Goal: Answer question/provide support: Share knowledge or assist other users

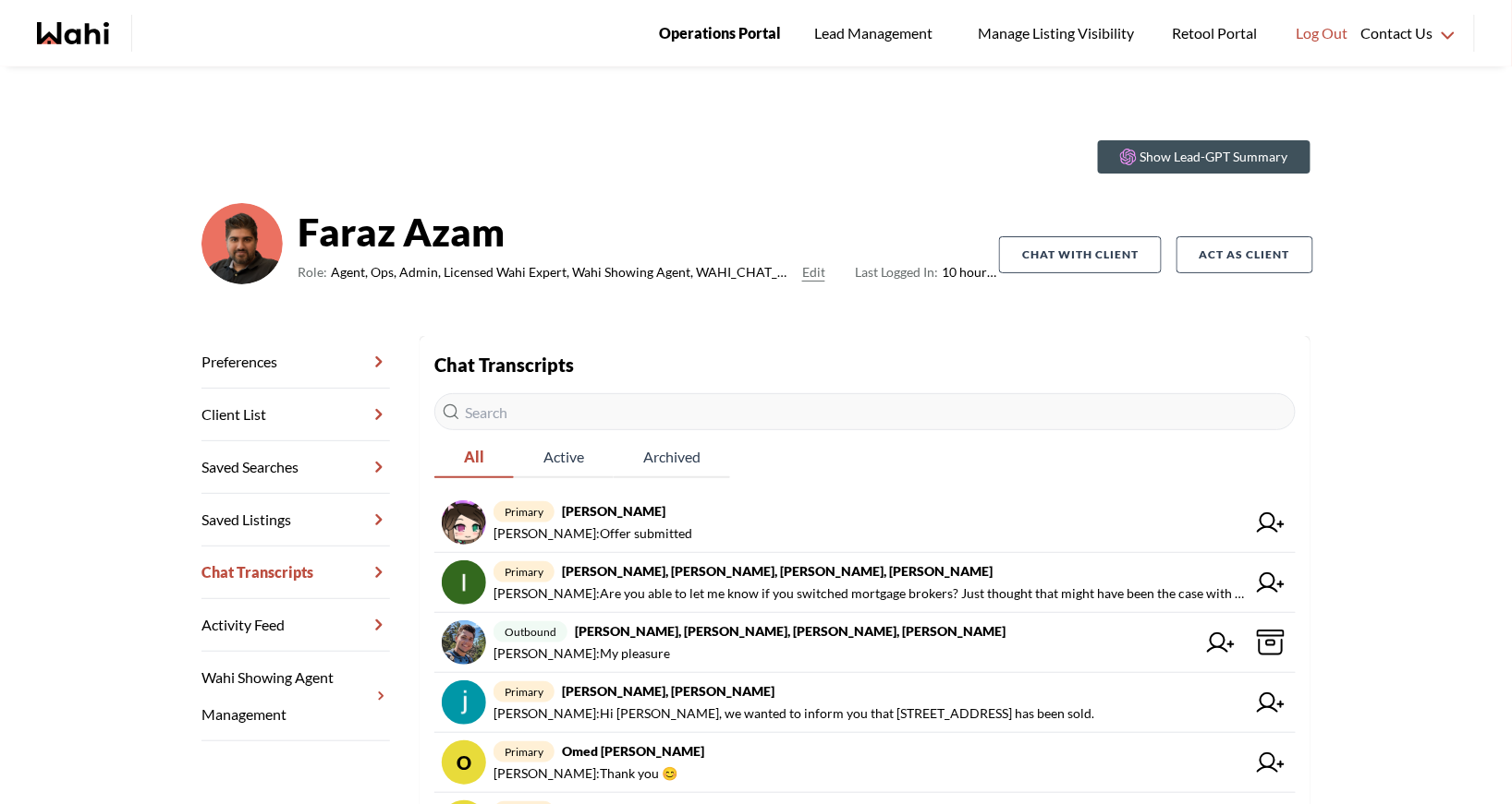
click at [712, 30] on span "Operations Portal" at bounding box center [720, 33] width 122 height 24
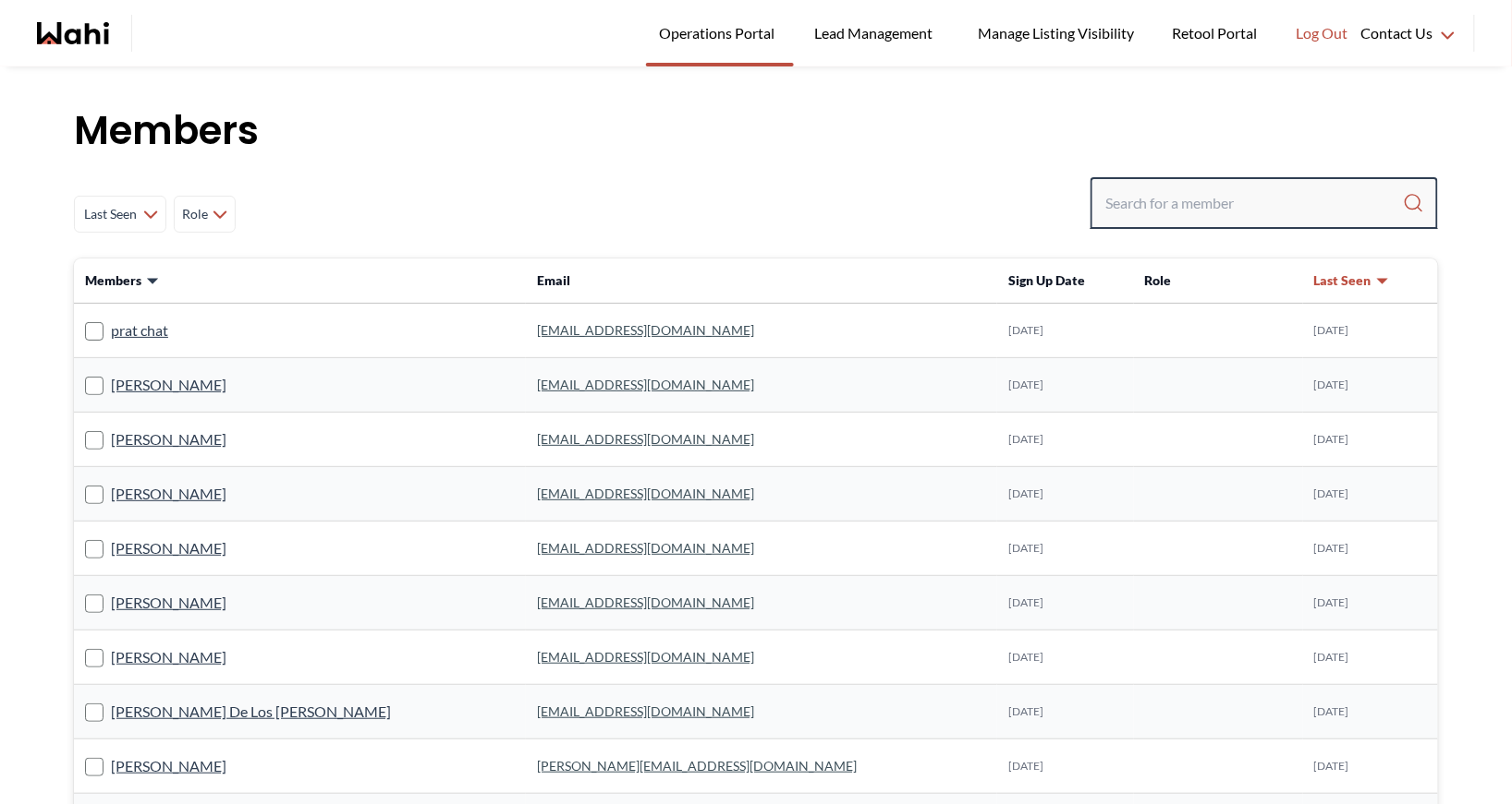
click at [1163, 205] on input "Search input" at bounding box center [1254, 203] width 297 height 33
type input "michelle ryck"
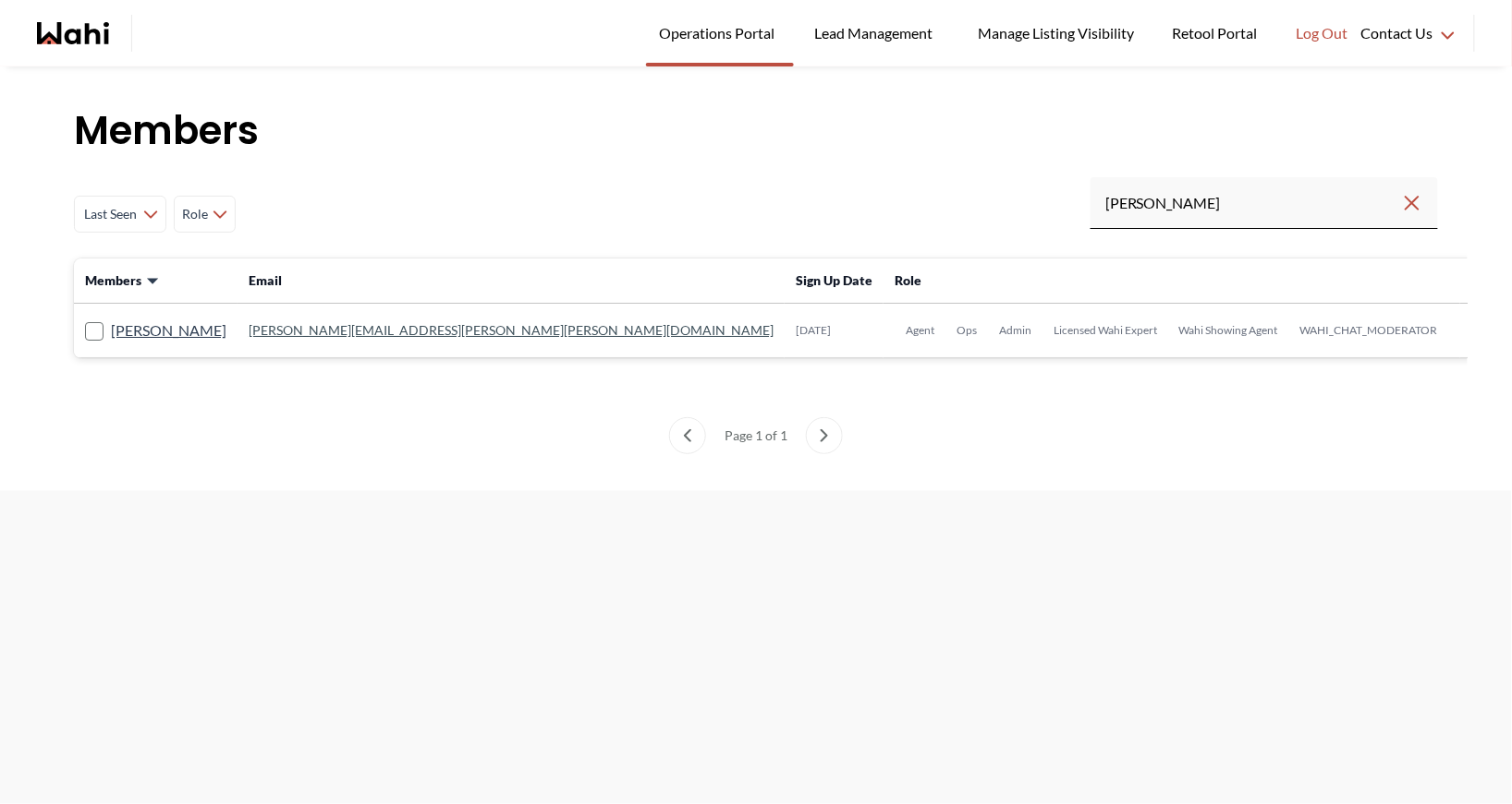
click at [408, 335] on link "michelle.williams@wahi.com" at bounding box center [511, 330] width 525 height 15
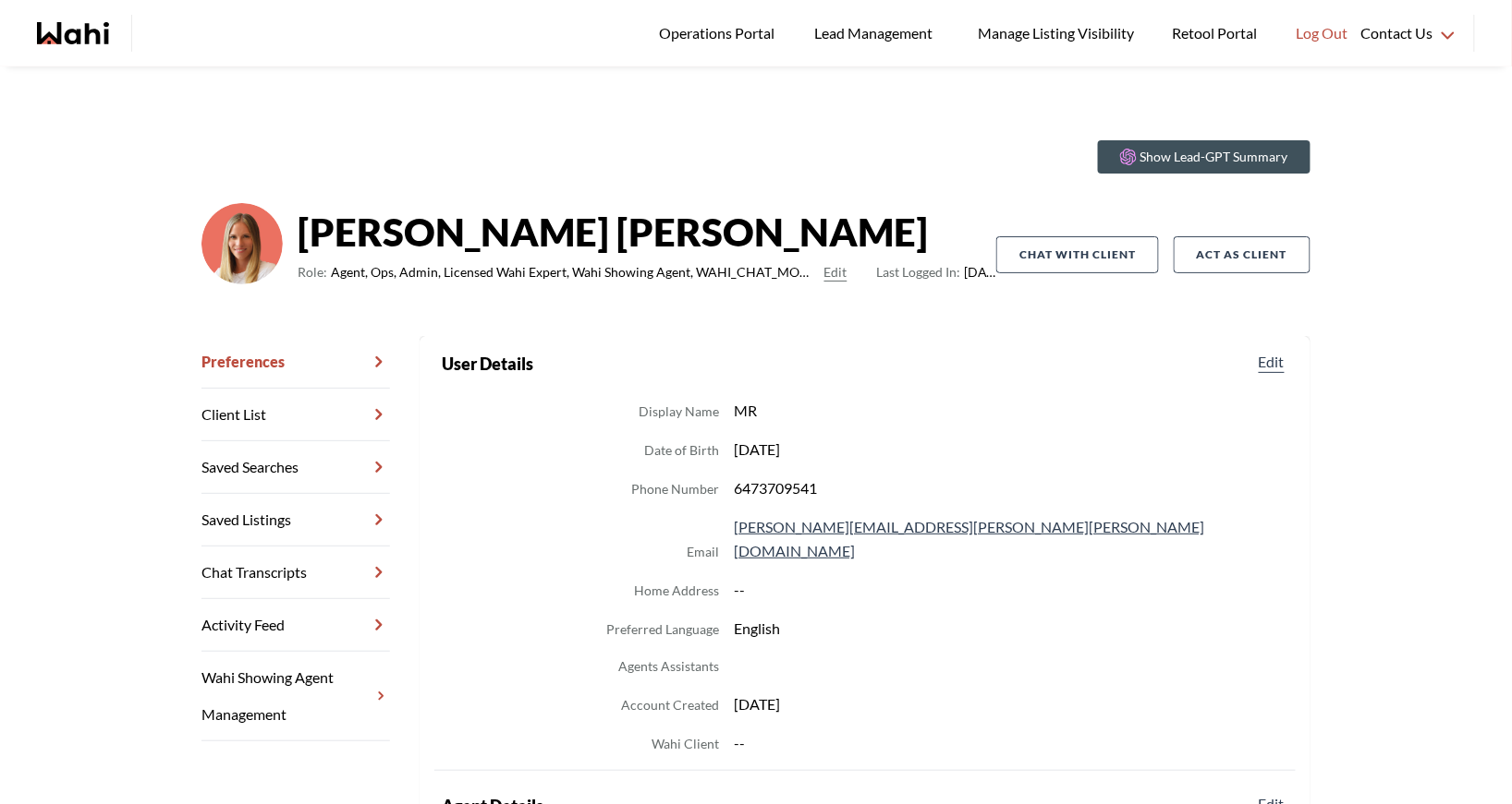
click at [289, 562] on link "Chat Transcripts" at bounding box center [295, 573] width 189 height 52
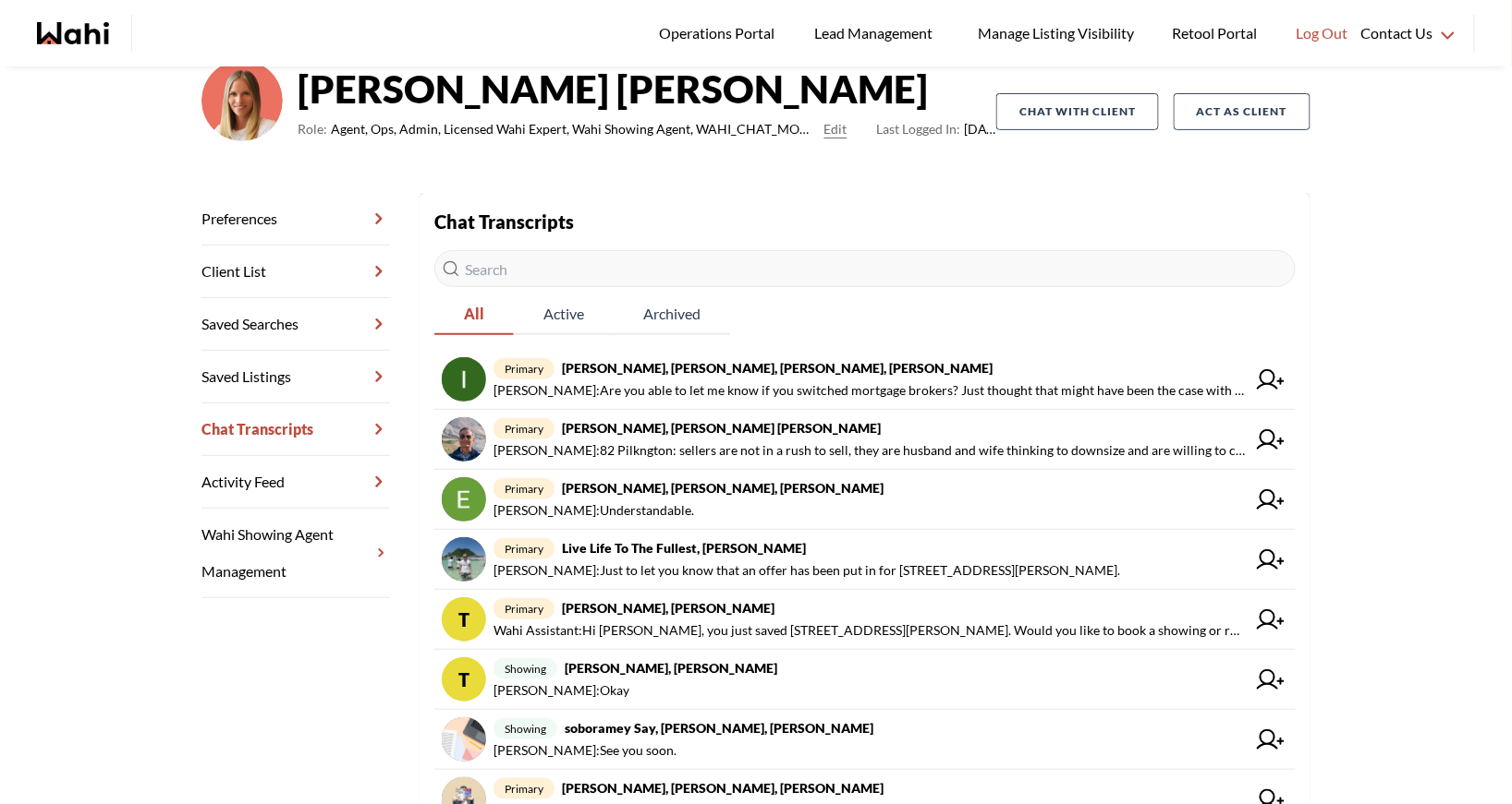
scroll to position [172, 0]
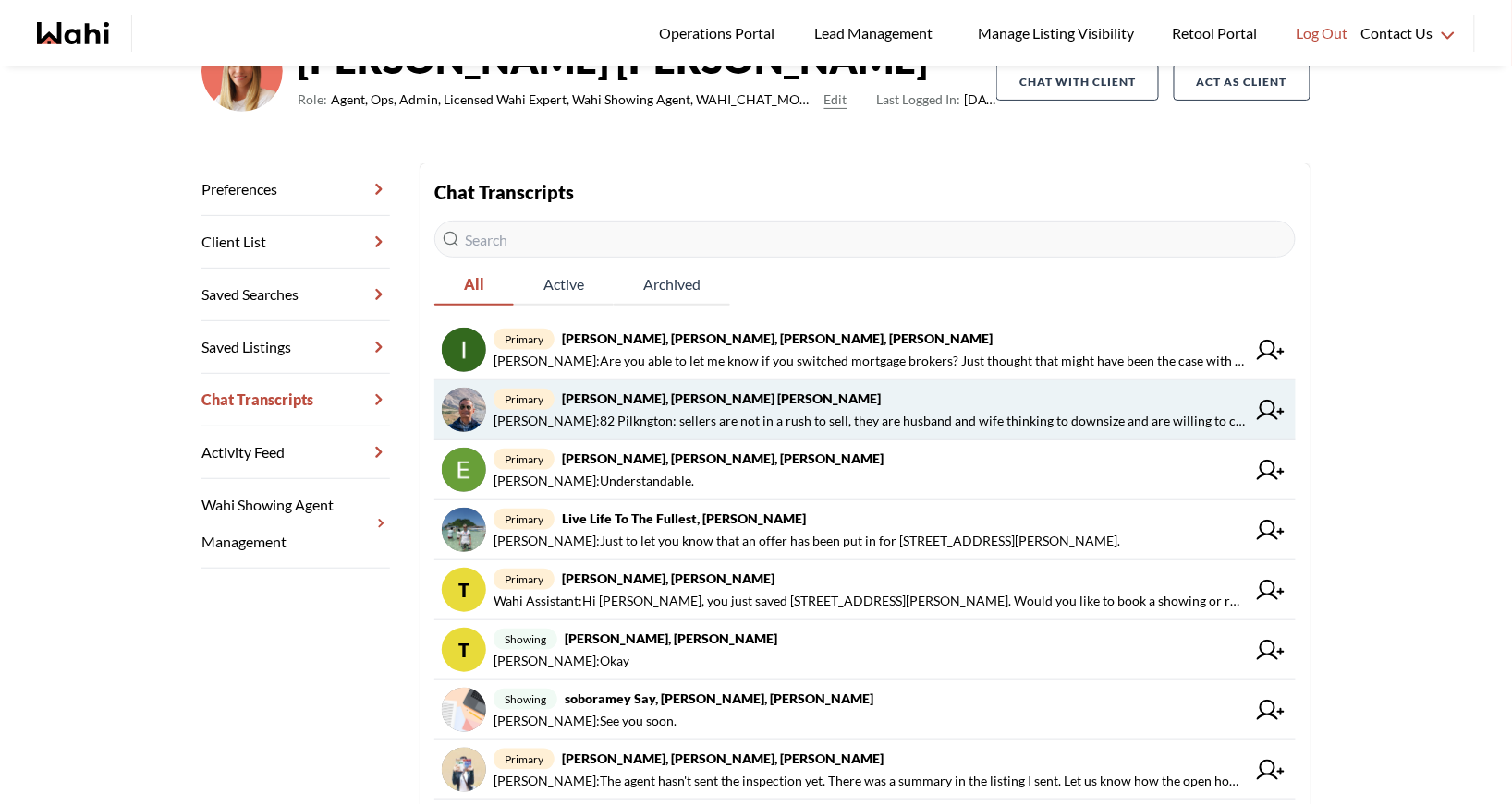
click at [843, 400] on span "primary Pranav Dhar, Vandana Dhar, Michelle" at bounding box center [869, 399] width 752 height 22
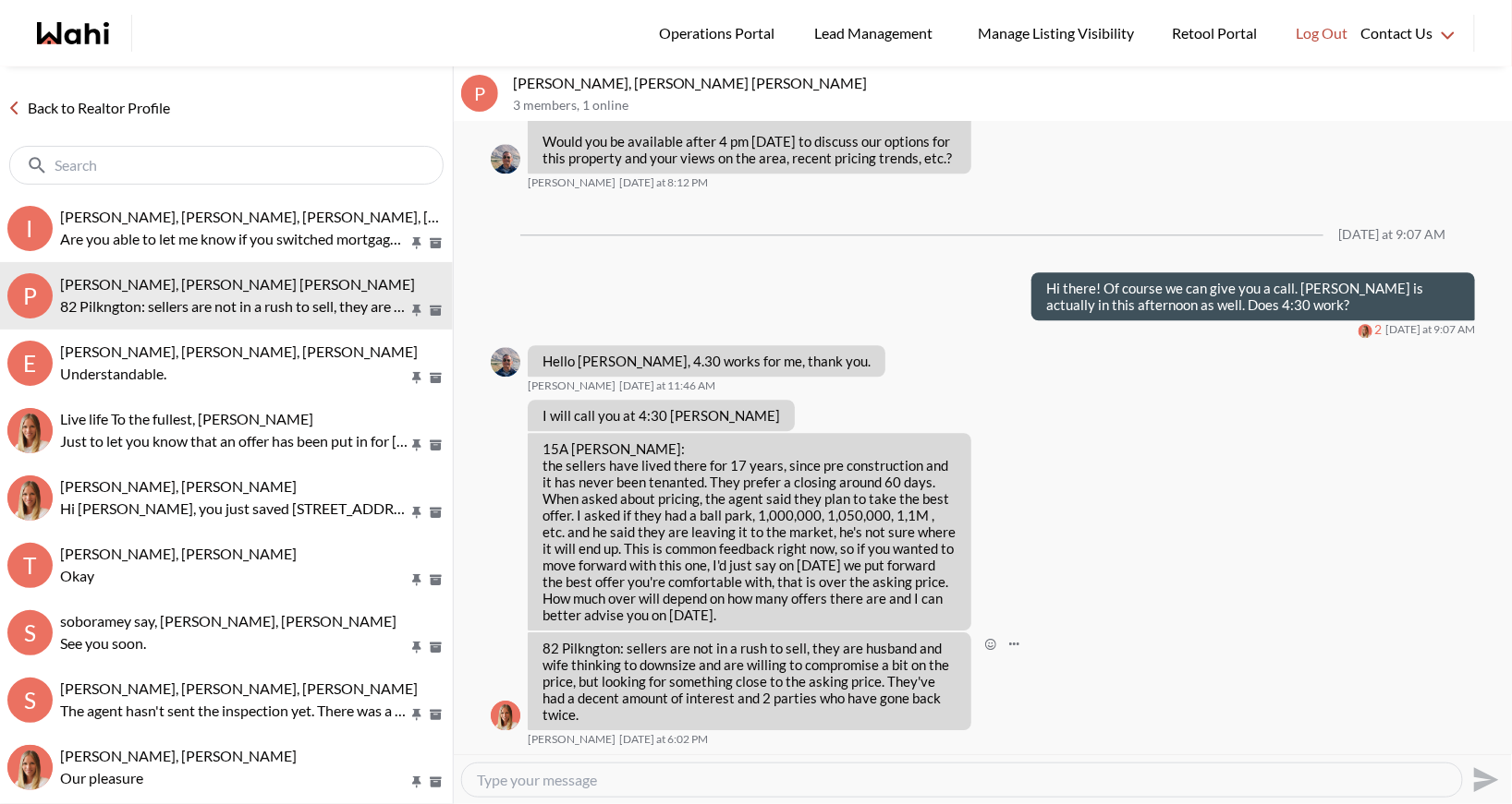
scroll to position [3959, 0]
click at [69, 104] on link "Back to Realtor Profile" at bounding box center [88, 107] width 177 height 24
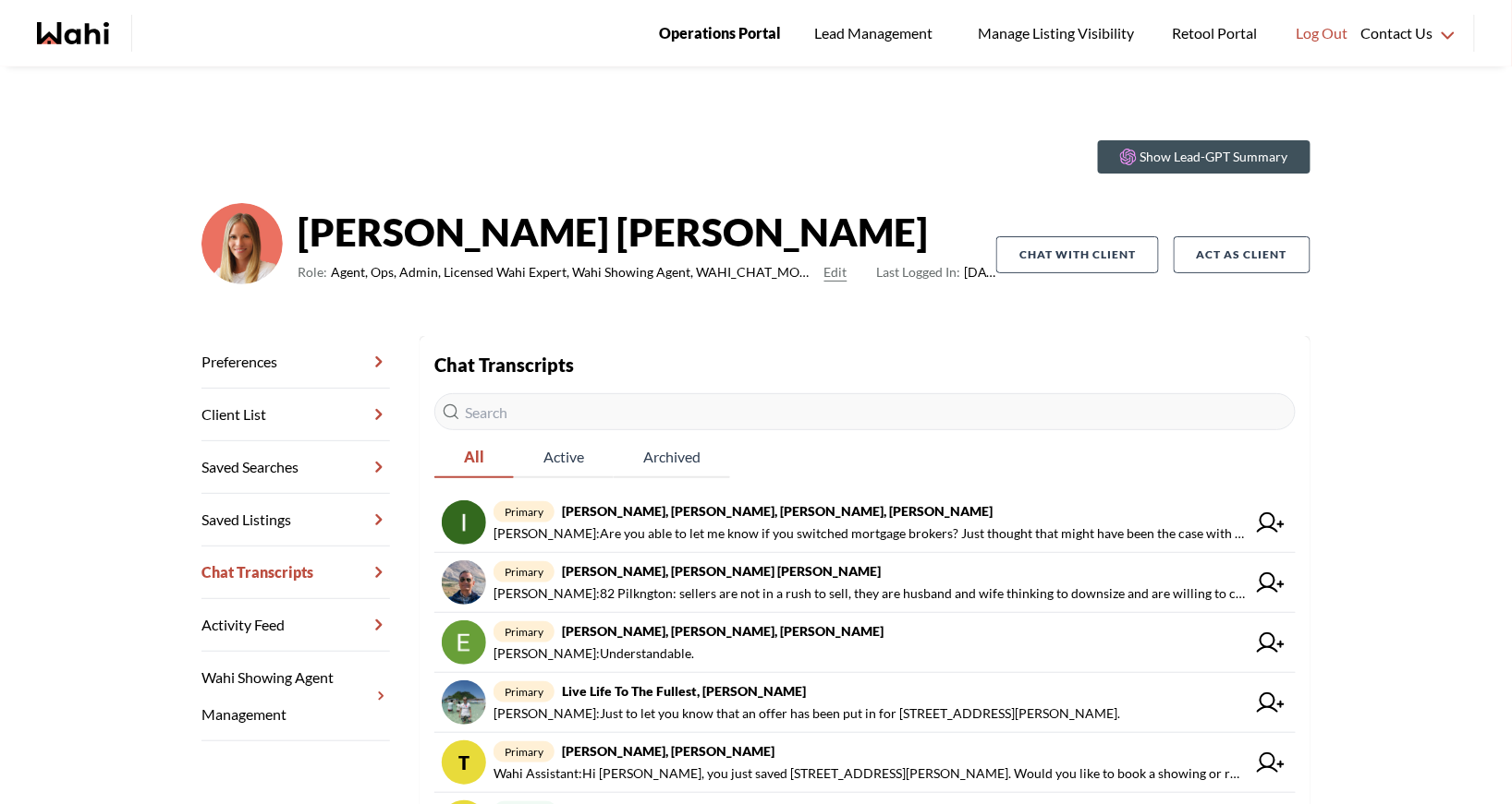
click at [717, 32] on span "Operations Portal" at bounding box center [720, 33] width 122 height 24
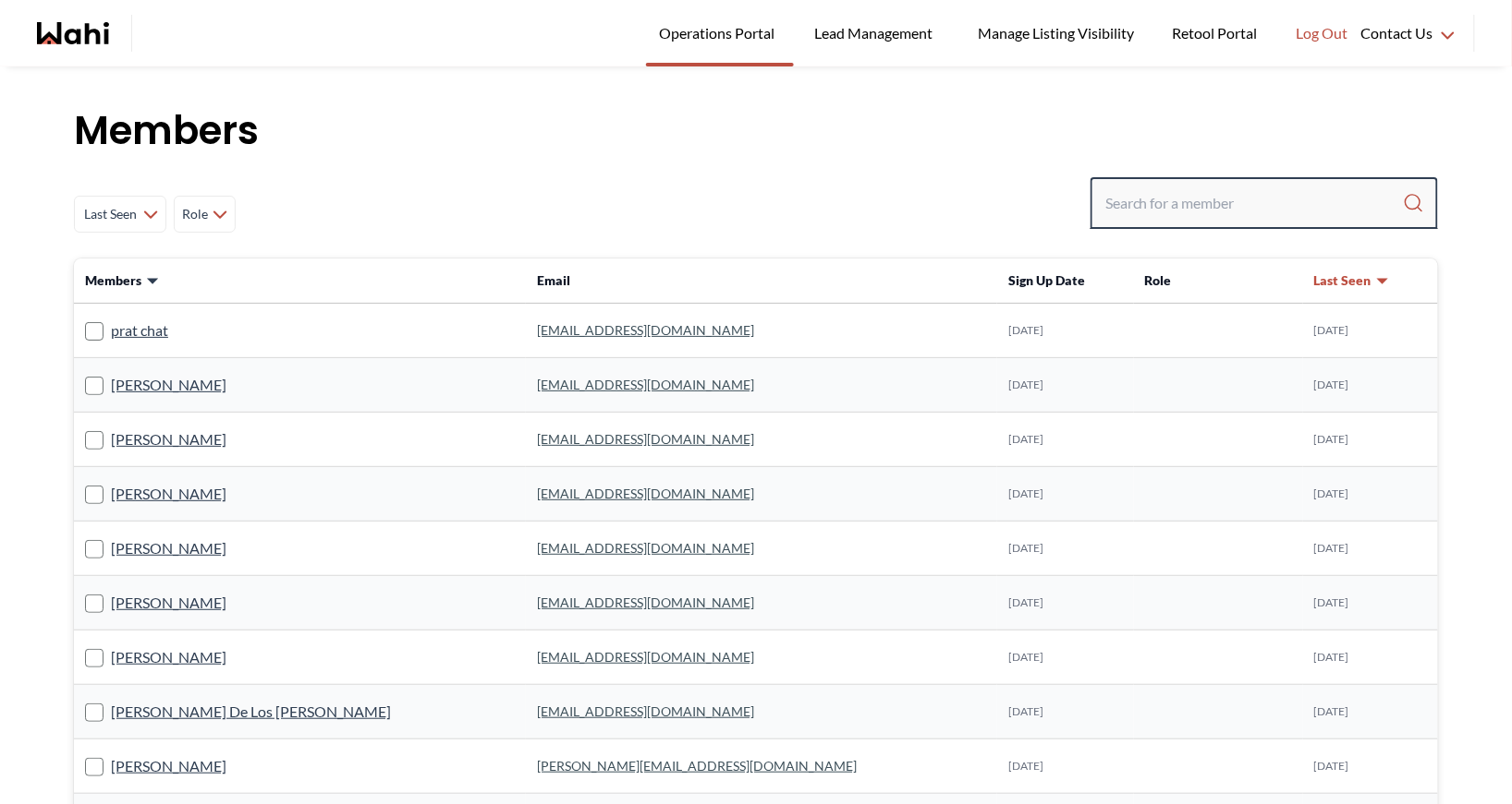
click at [1200, 205] on input "Search input" at bounding box center [1254, 203] width 297 height 33
type input "[PERSON_NAME]"
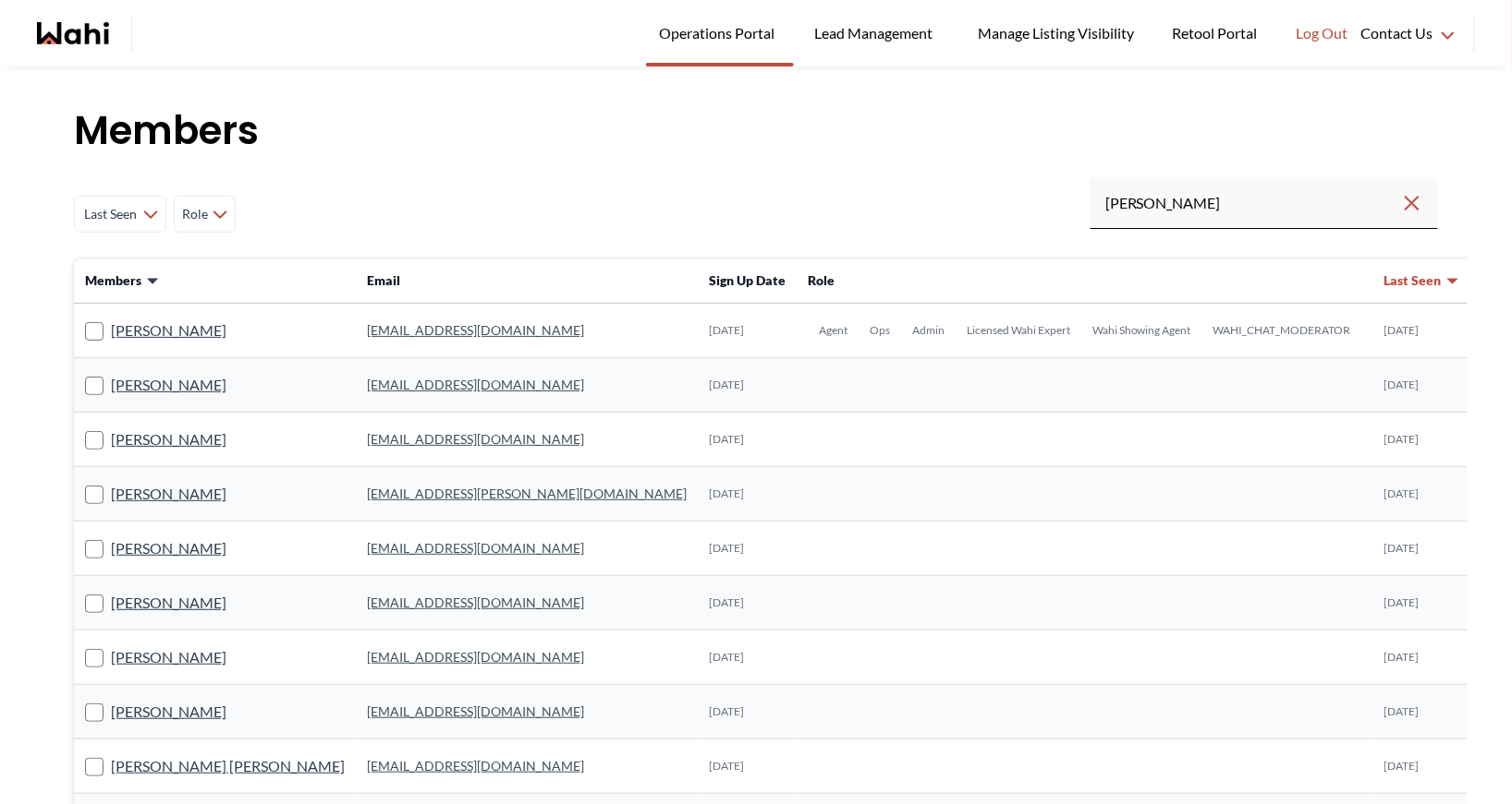
click at [388, 330] on link "[EMAIL_ADDRESS][DOMAIN_NAME]" at bounding box center [475, 330] width 217 height 15
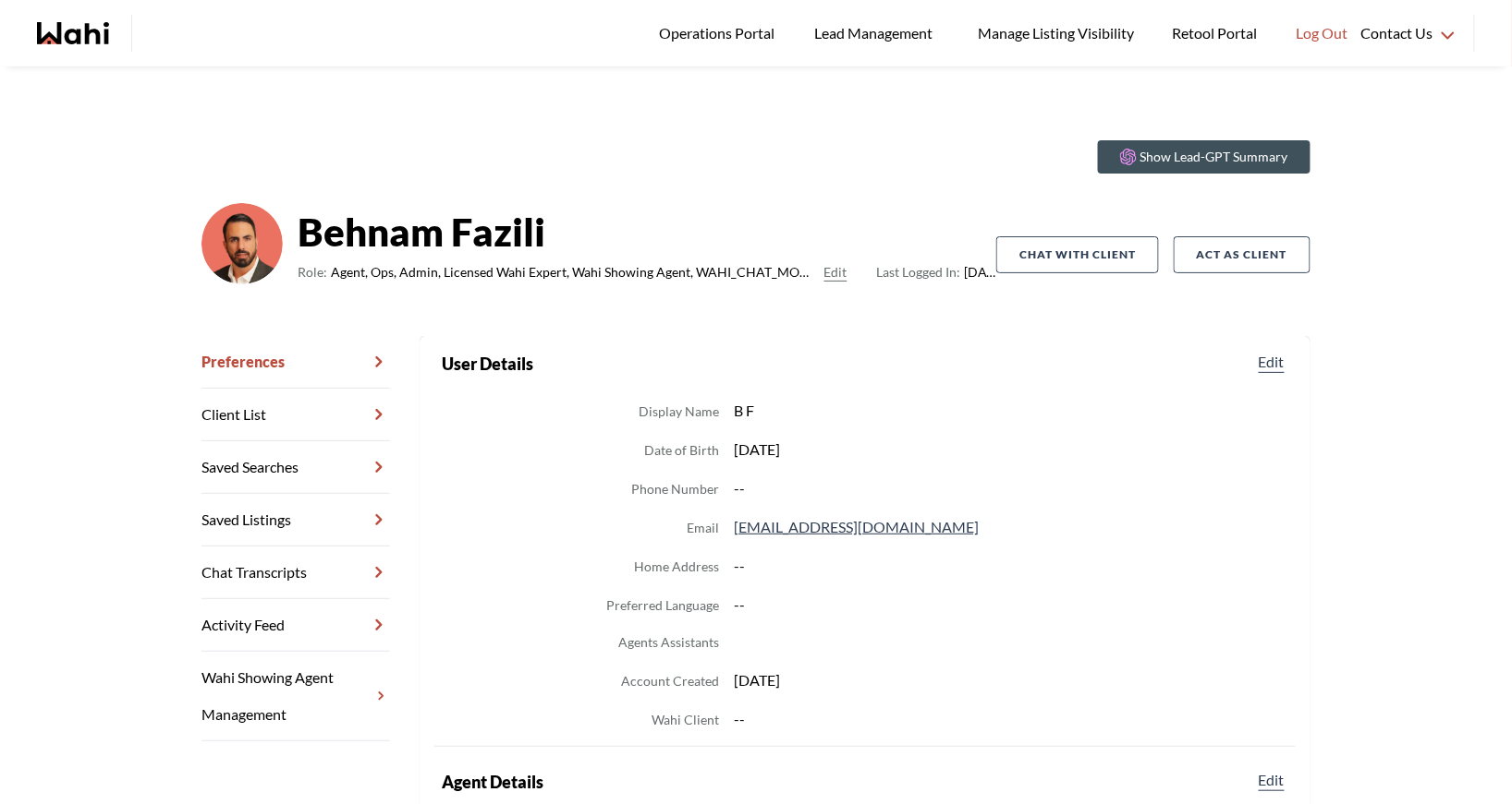
click at [287, 561] on link "Chat Transcripts" at bounding box center [295, 573] width 189 height 52
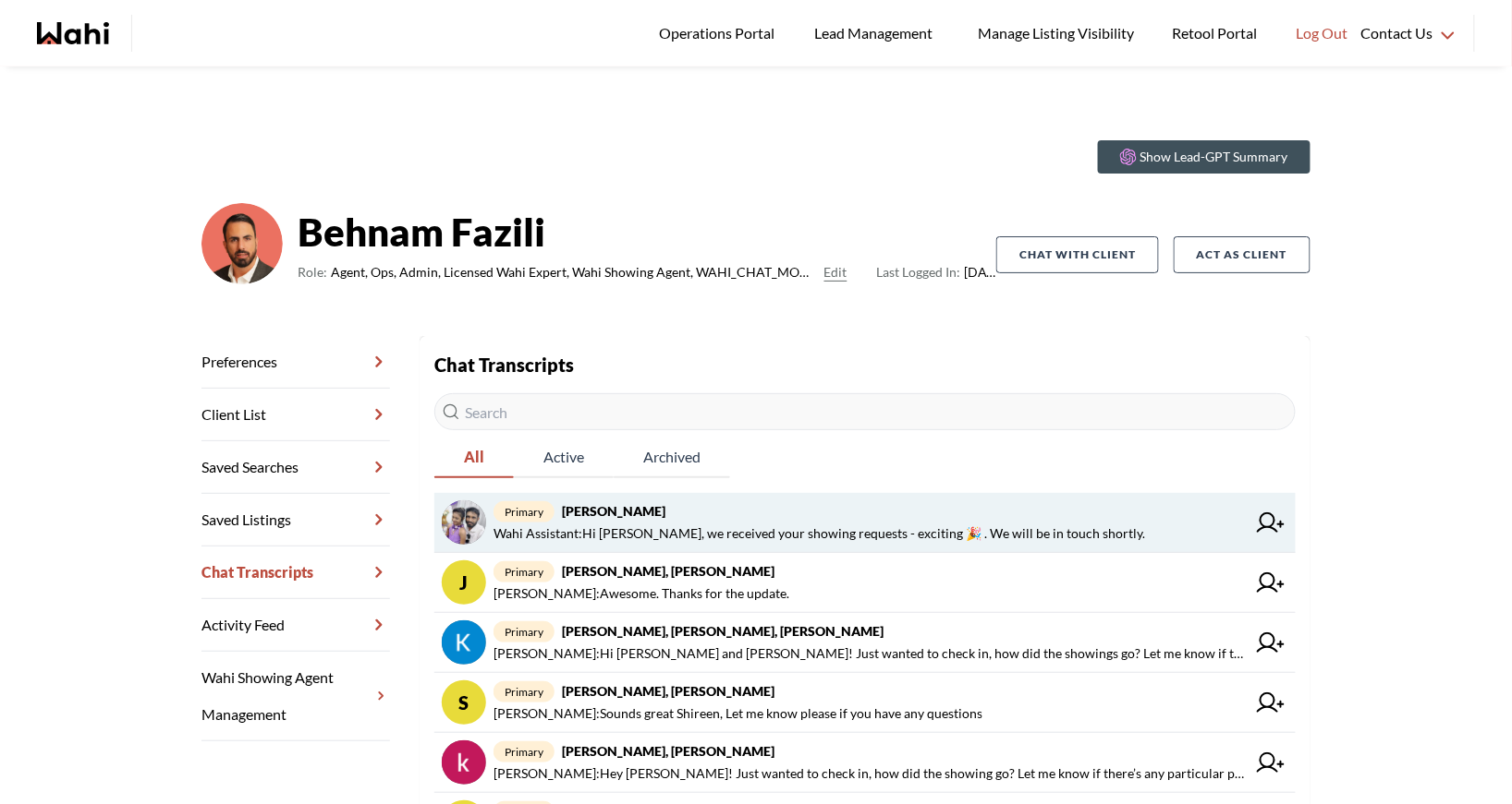
click at [742, 538] on span "Wahi Assistant : Hi Antonycharles, we received your showing requests - exciting…" at bounding box center [819, 533] width 651 height 22
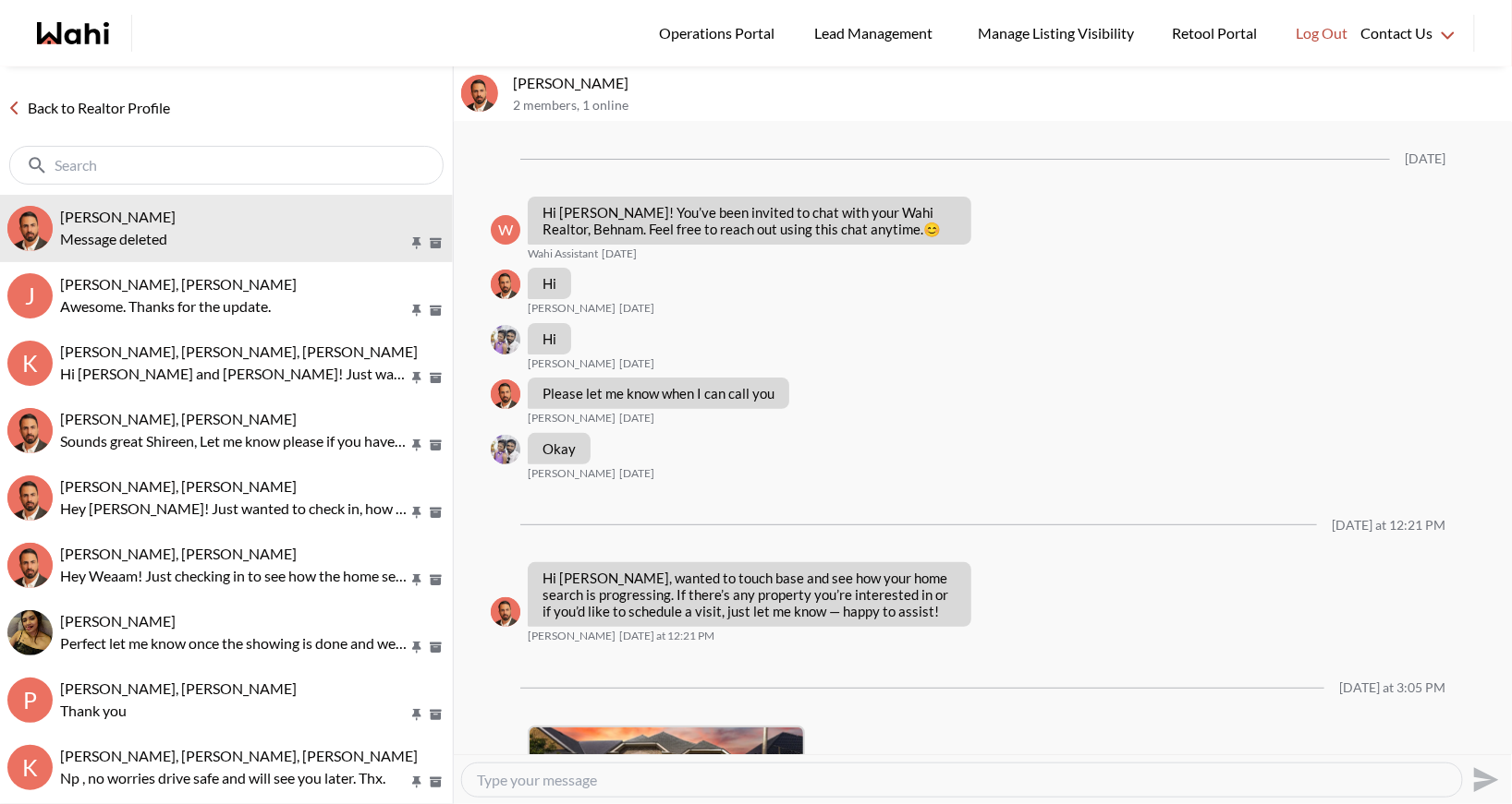
scroll to position [1117, 0]
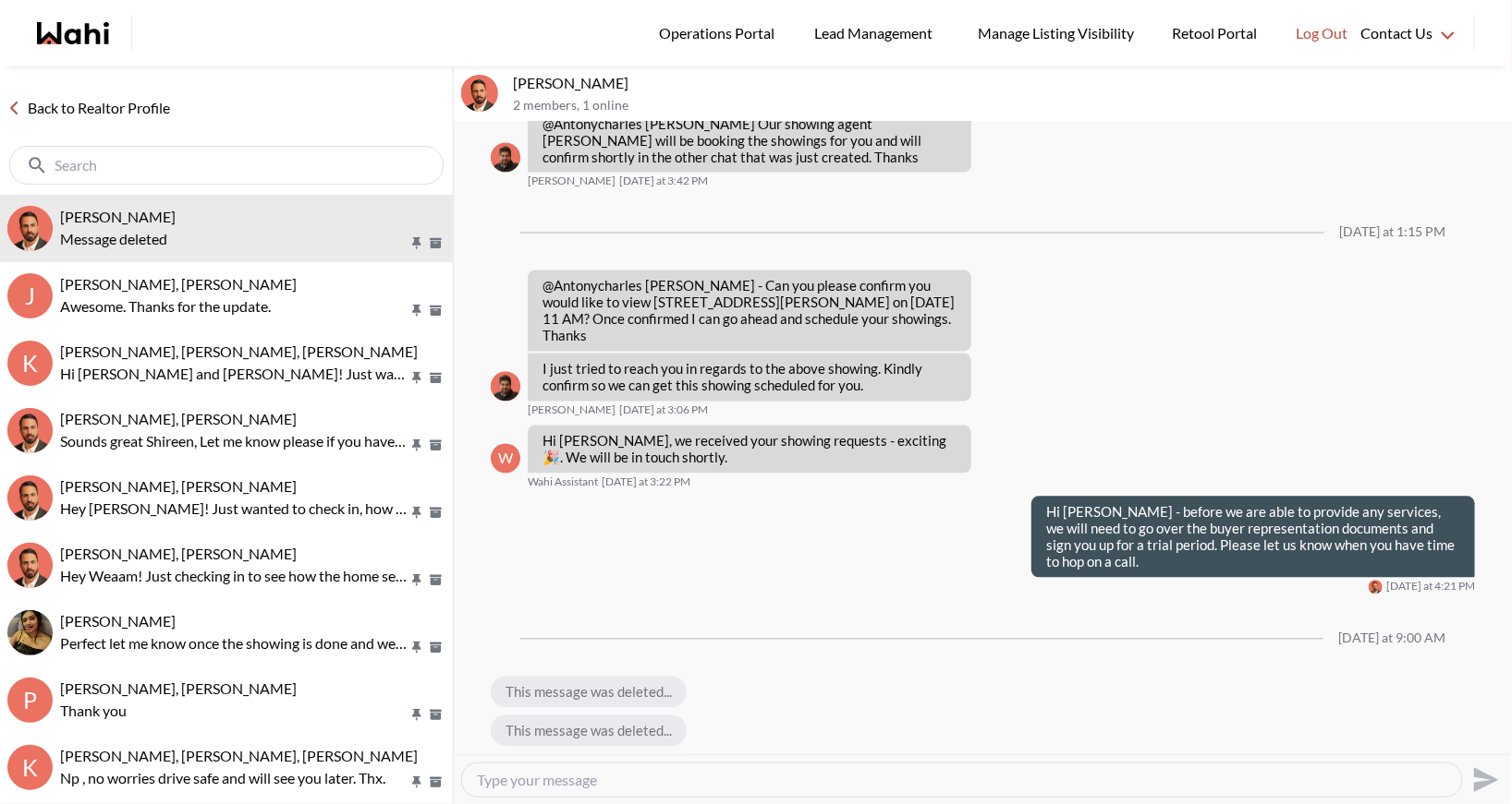
click at [78, 109] on link "Back to Realtor Profile" at bounding box center [88, 107] width 177 height 24
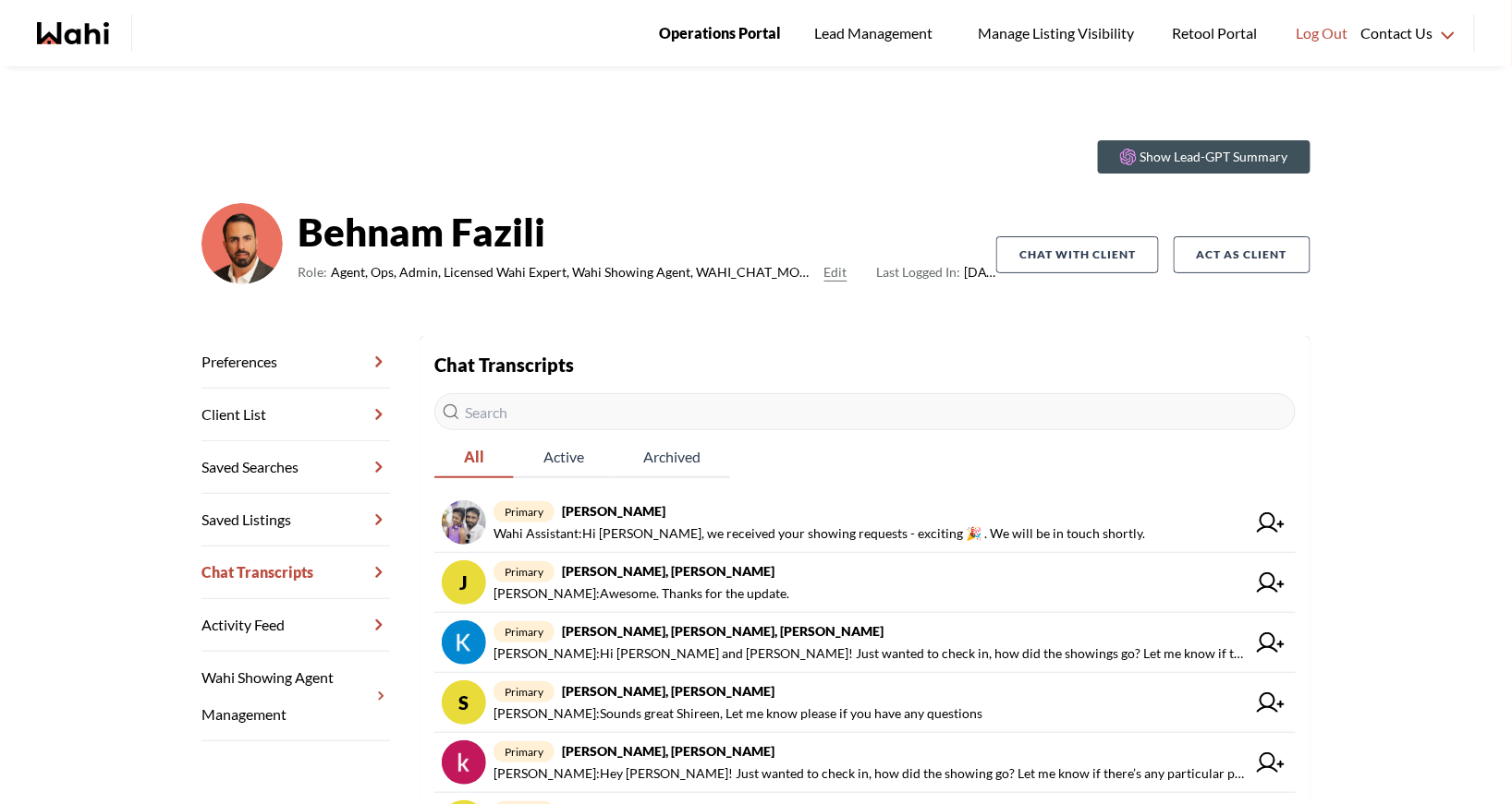
click at [701, 32] on span "Operations Portal" at bounding box center [720, 33] width 122 height 24
